Goal: Transaction & Acquisition: Purchase product/service

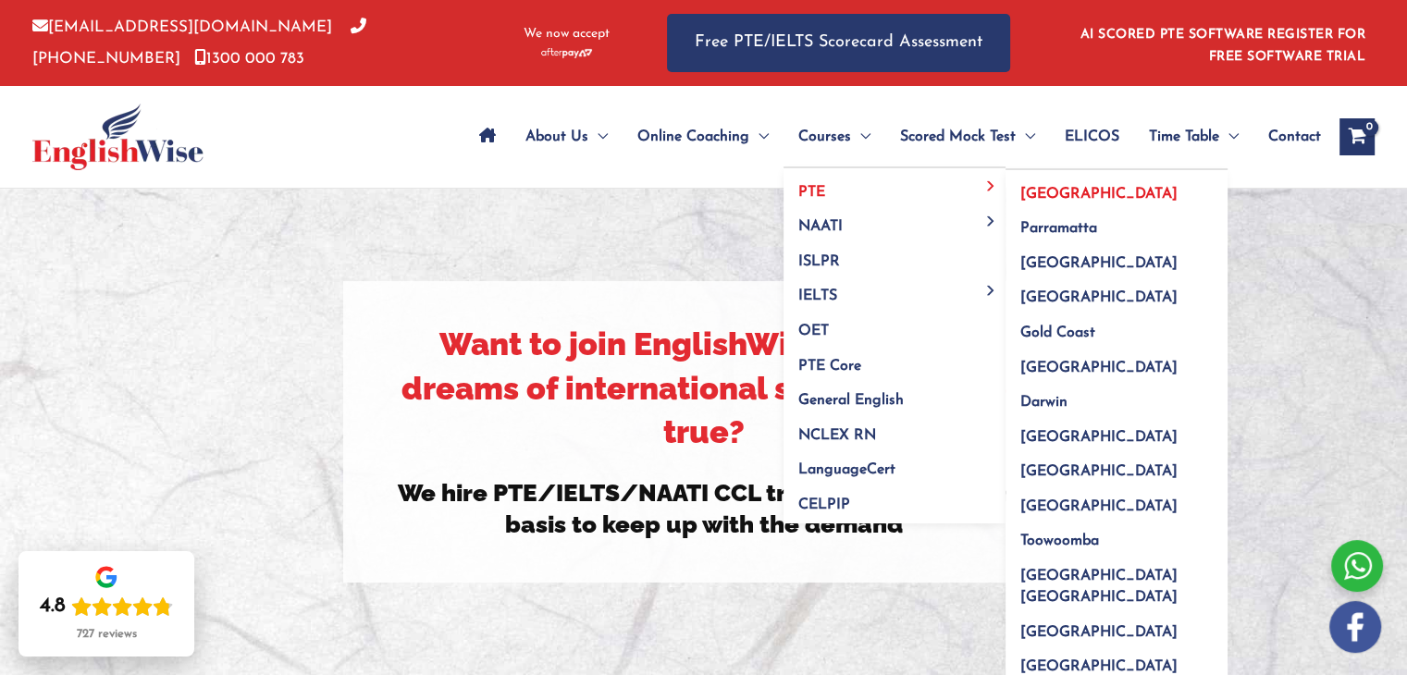
click at [1025, 191] on span "[GEOGRAPHIC_DATA]" at bounding box center [1099, 194] width 157 height 15
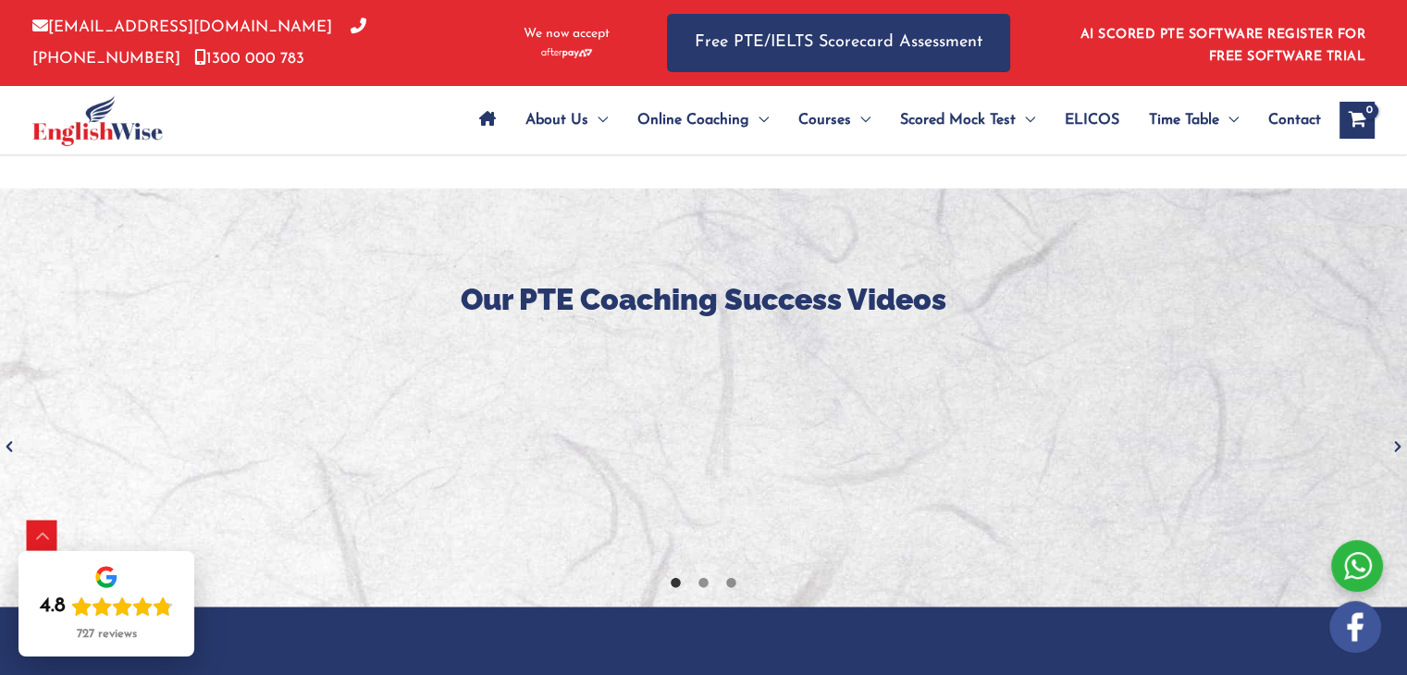
scroll to position [2853, 0]
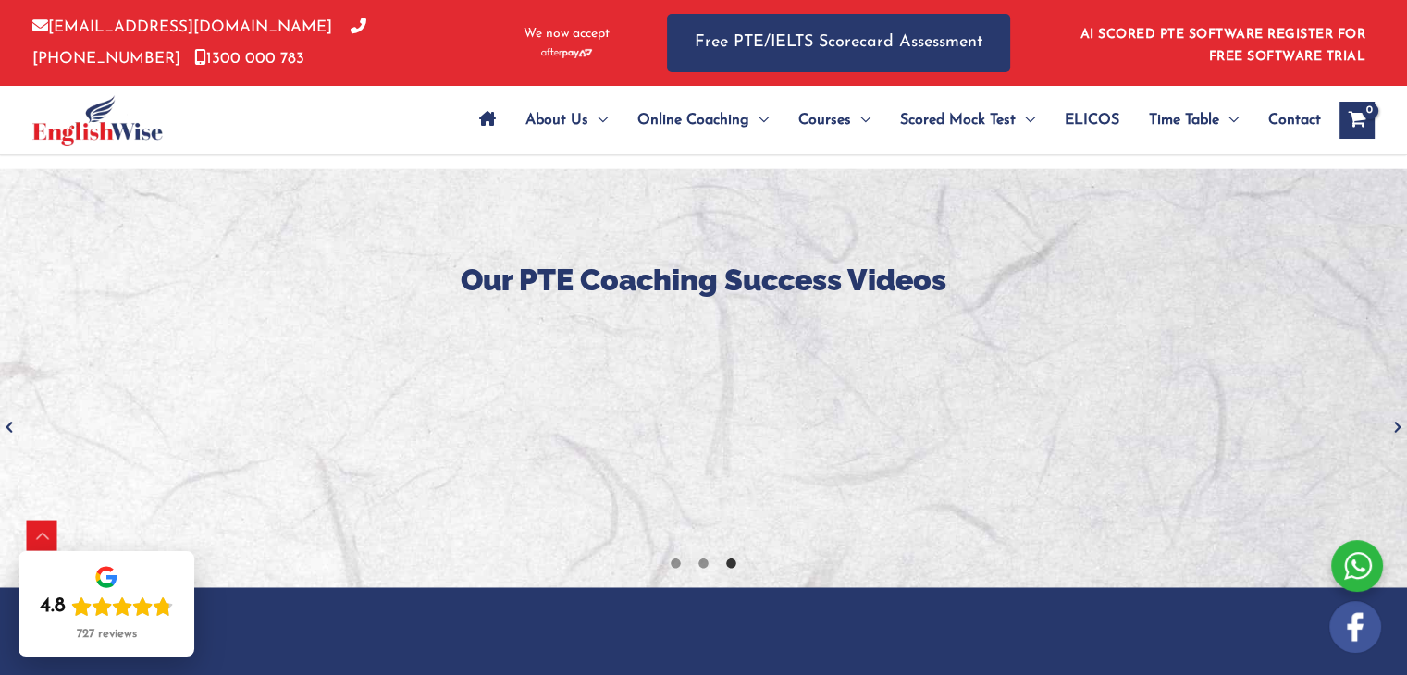
click at [1395, 418] on icon "Next" at bounding box center [1398, 427] width 19 height 19
click at [1398, 418] on icon "Next" at bounding box center [1398, 427] width 19 height 19
click at [1403, 418] on icon "Next" at bounding box center [1398, 427] width 19 height 19
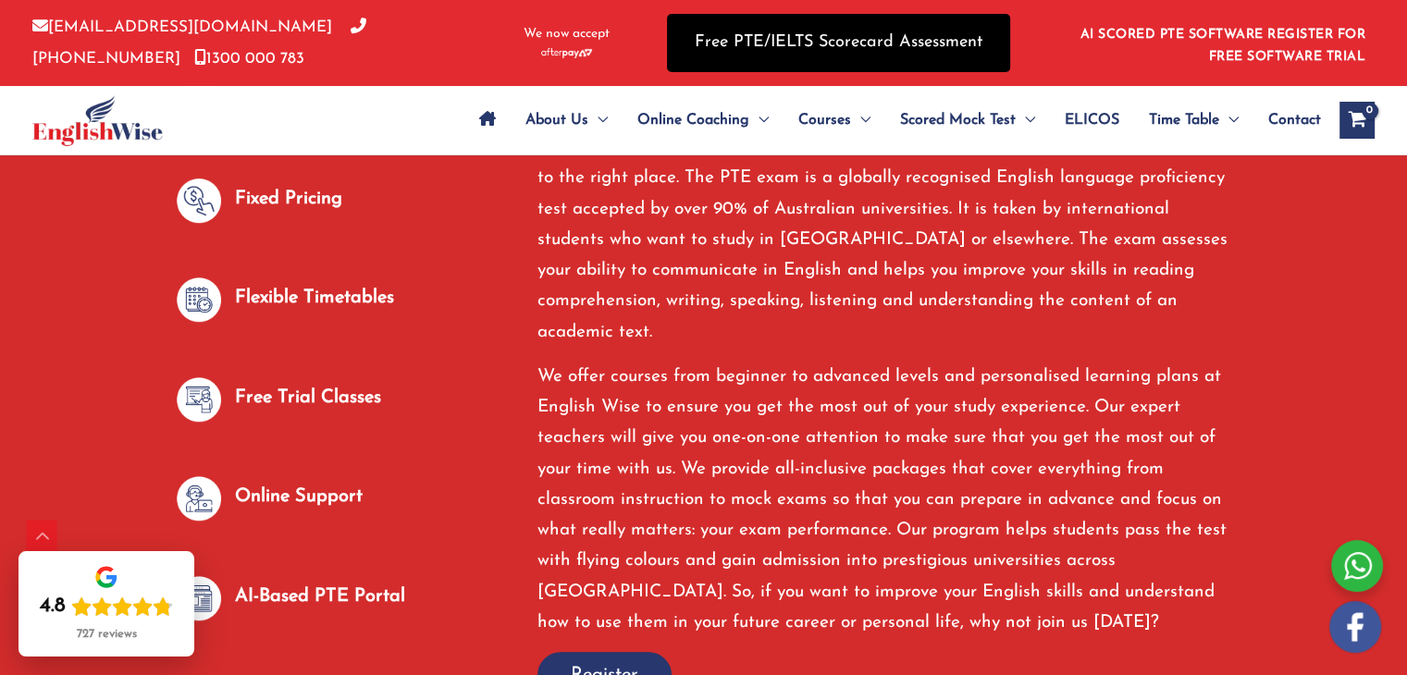
scroll to position [1027, 0]
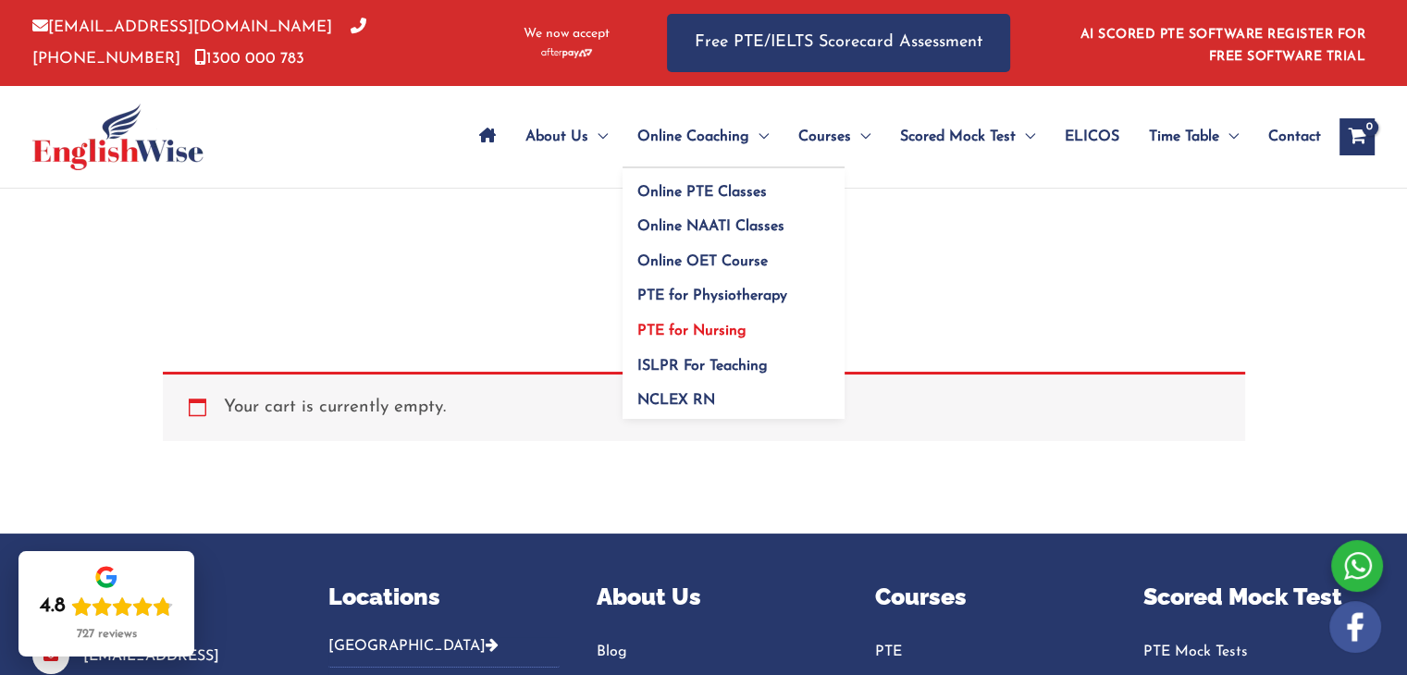
click at [698, 319] on link "PTE for Nursing" at bounding box center [734, 325] width 222 height 35
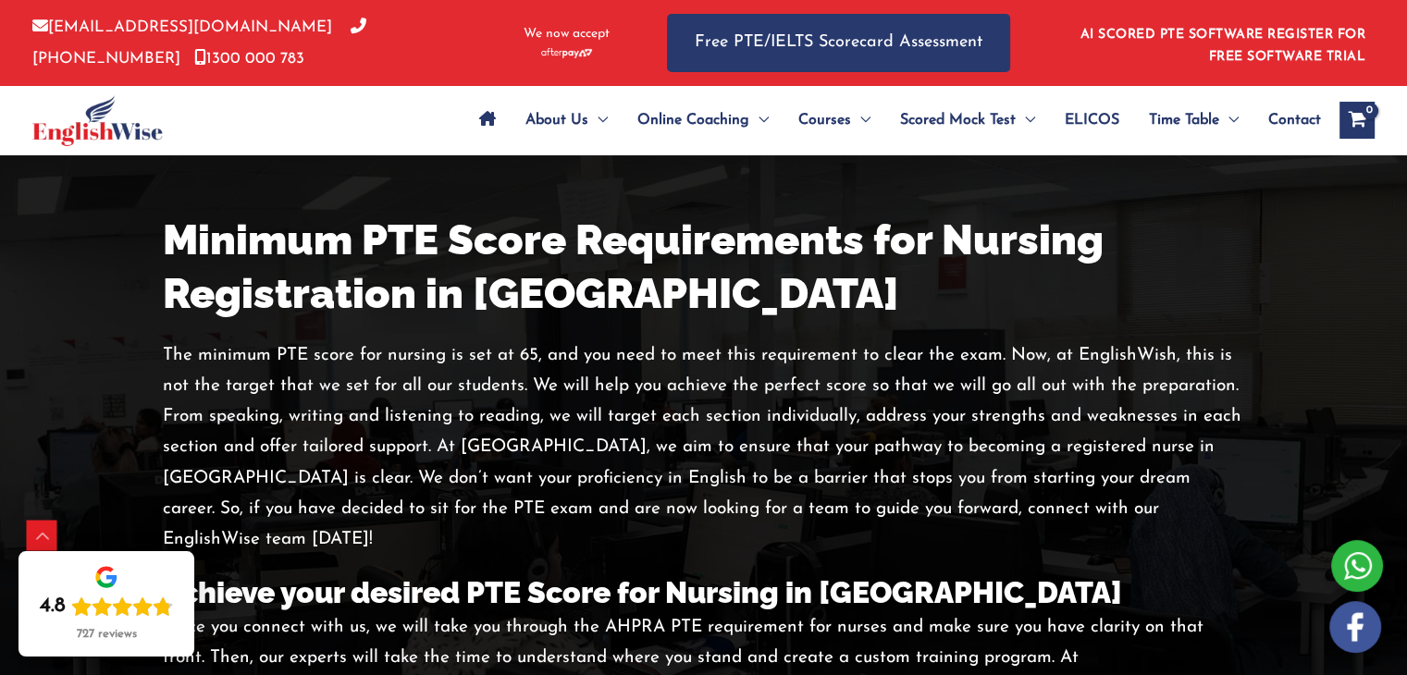
scroll to position [3601, 0]
